Goal: Information Seeking & Learning: Learn about a topic

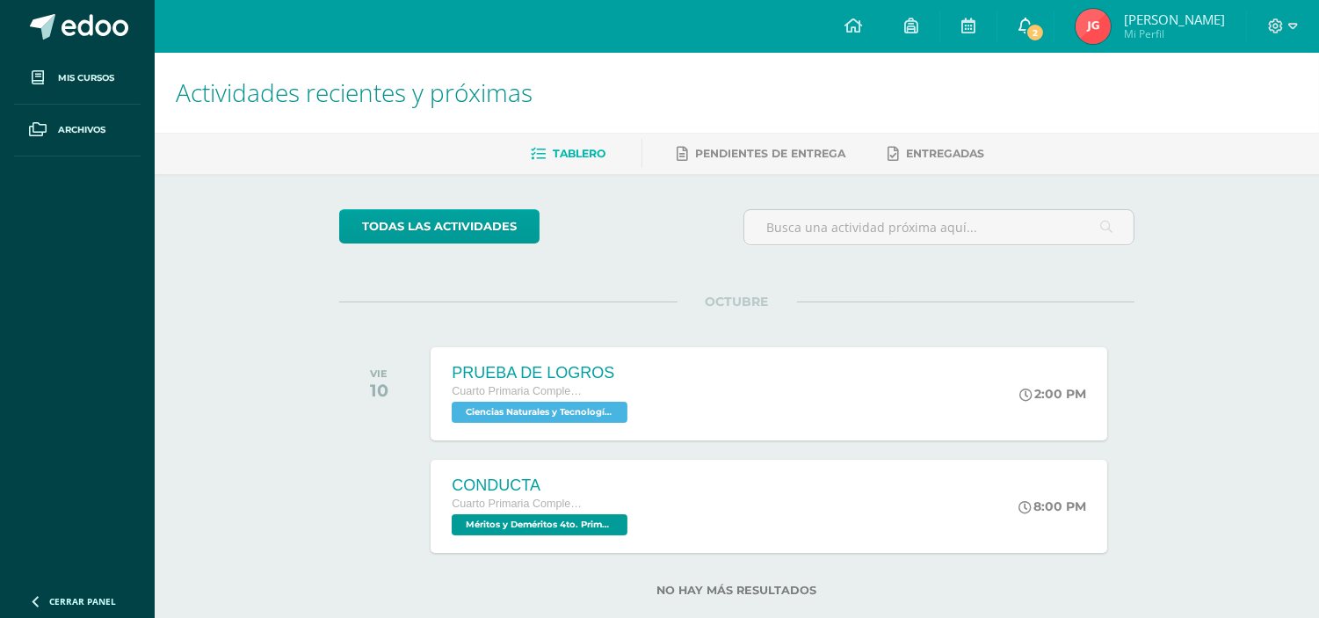
click at [1044, 25] on span "2" at bounding box center [1034, 32] width 19 height 19
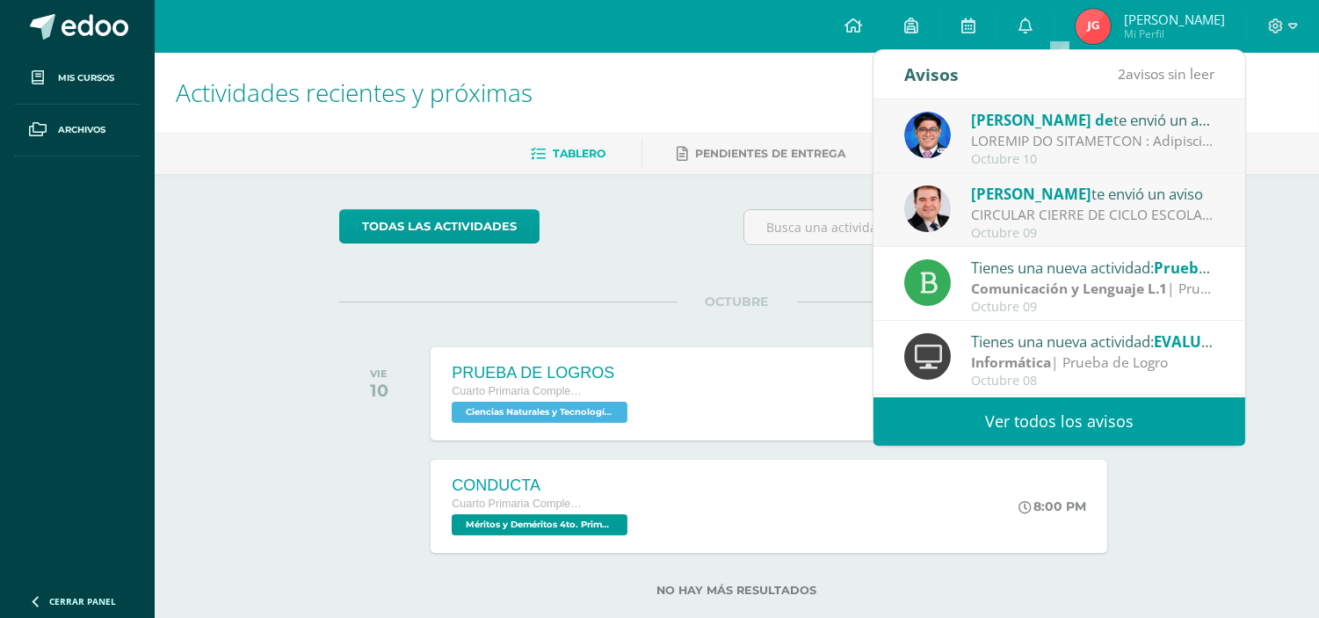
click at [1084, 423] on link "Ver todos los avisos" at bounding box center [1059, 421] width 372 height 48
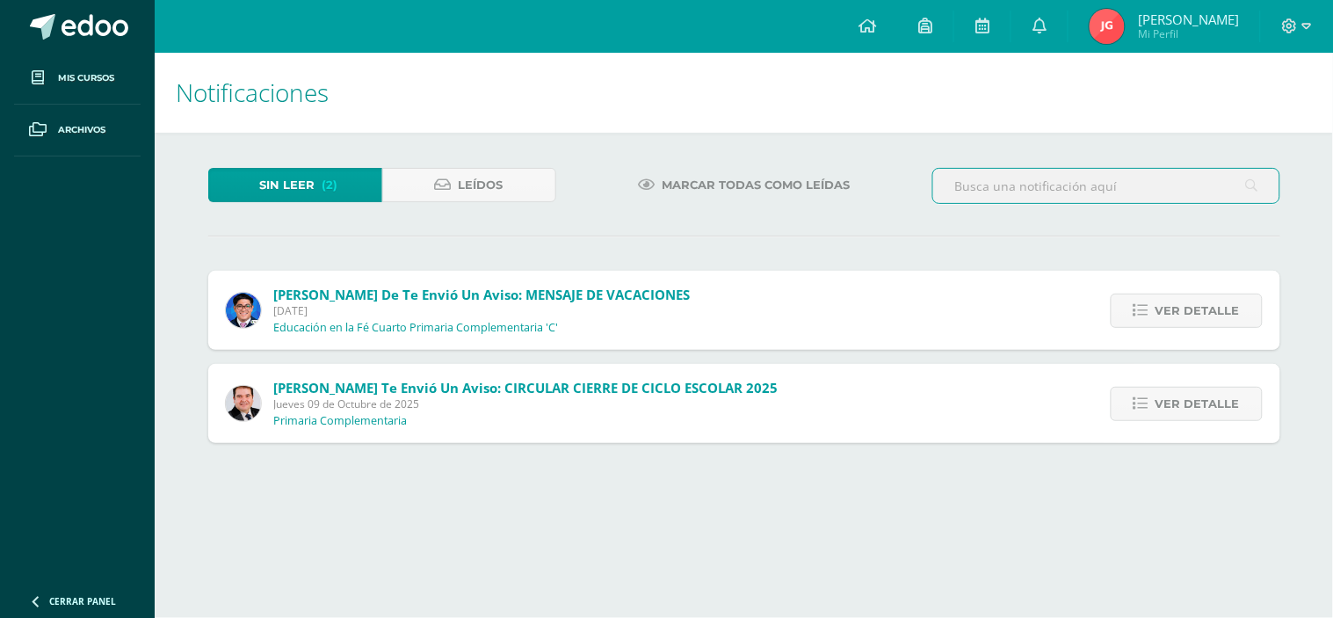
click at [1046, 202] on input "text" at bounding box center [1106, 186] width 346 height 34
click at [639, 400] on span "Jueves 09 de Octubre de 2025" at bounding box center [526, 403] width 504 height 15
drag, startPoint x: 644, startPoint y: 385, endPoint x: 673, endPoint y: 384, distance: 29.0
click at [647, 384] on span "[PERSON_NAME] te envió un aviso: CIRCULAR CIERRE DE CICLO ESCOLAR 2025" at bounding box center [526, 388] width 504 height 18
click at [1183, 404] on span "Ver detalle" at bounding box center [1197, 403] width 84 height 33
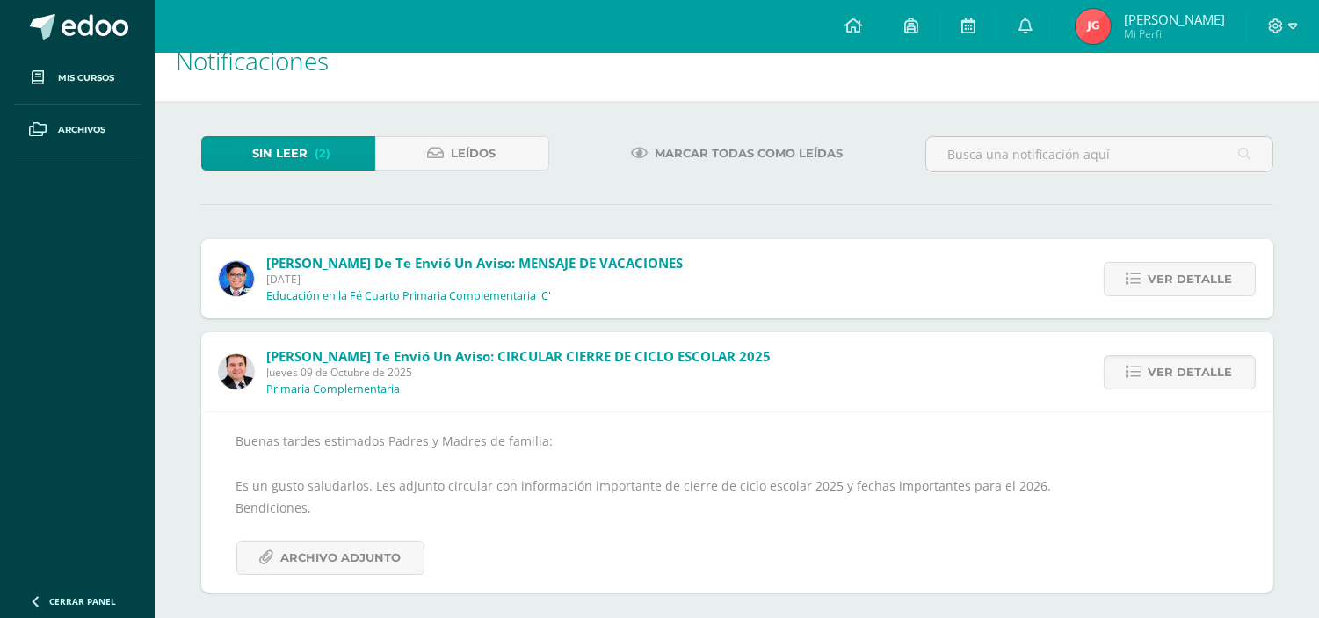
scroll to position [40, 0]
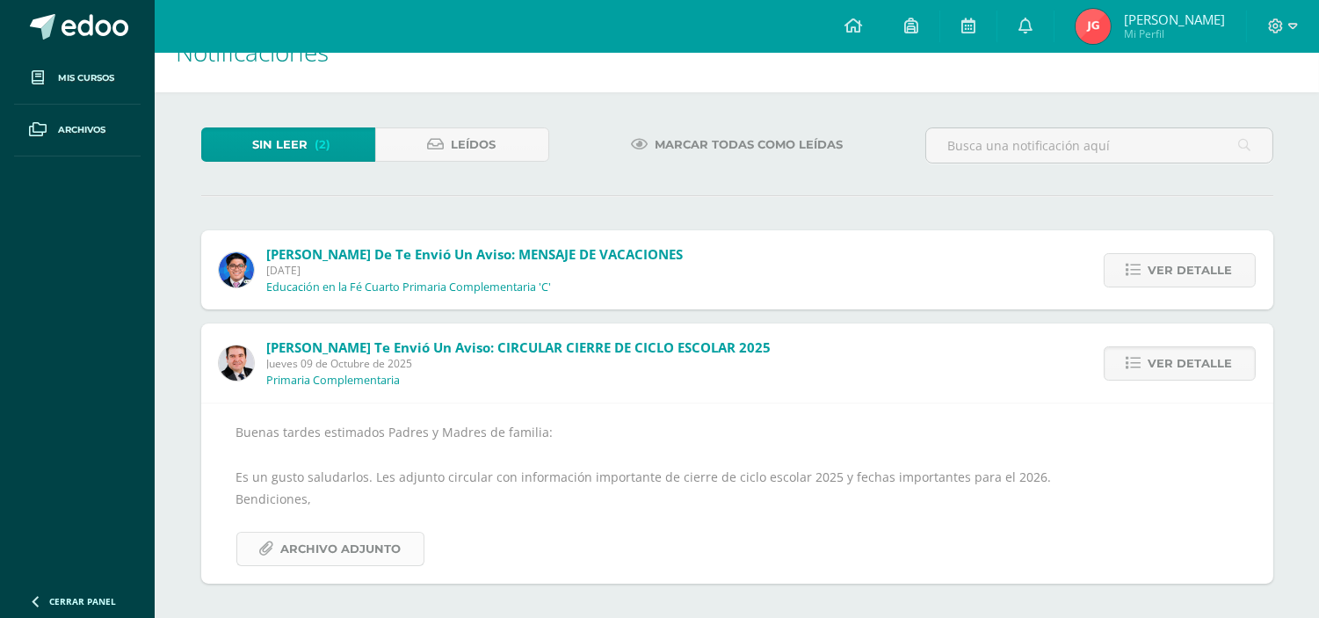
click at [372, 553] on span "Archivo Adjunto" at bounding box center [341, 548] width 120 height 33
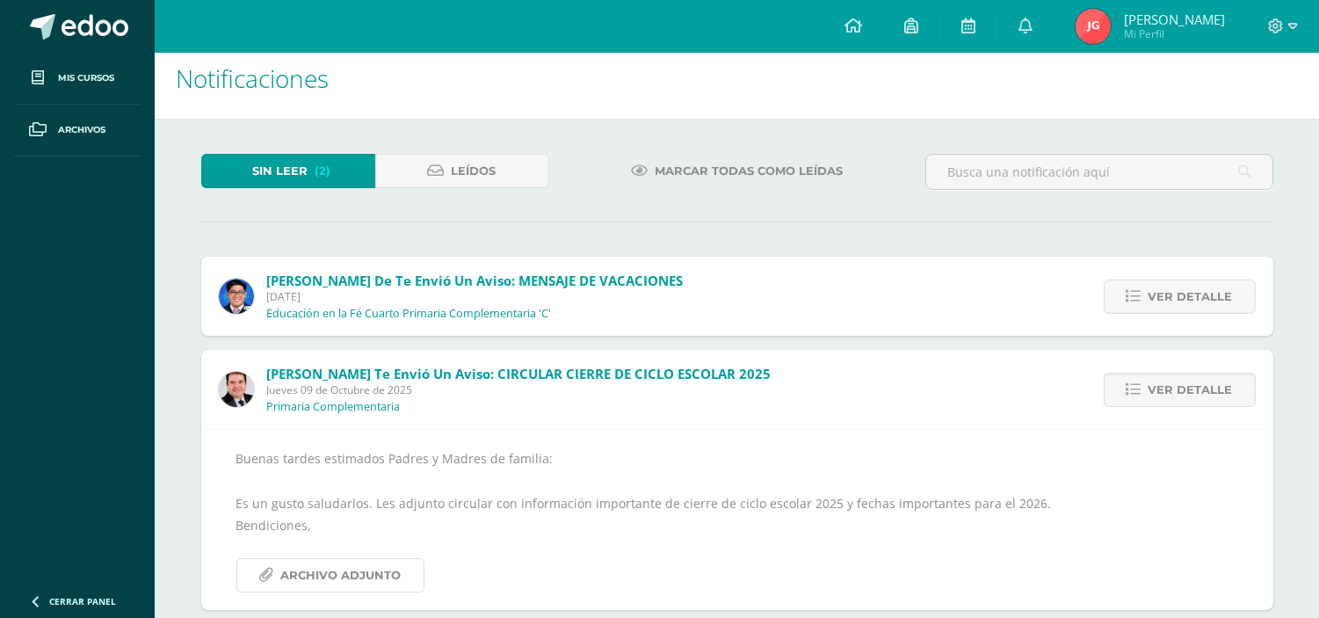
scroll to position [0, 0]
